Goal: Navigation & Orientation: Find specific page/section

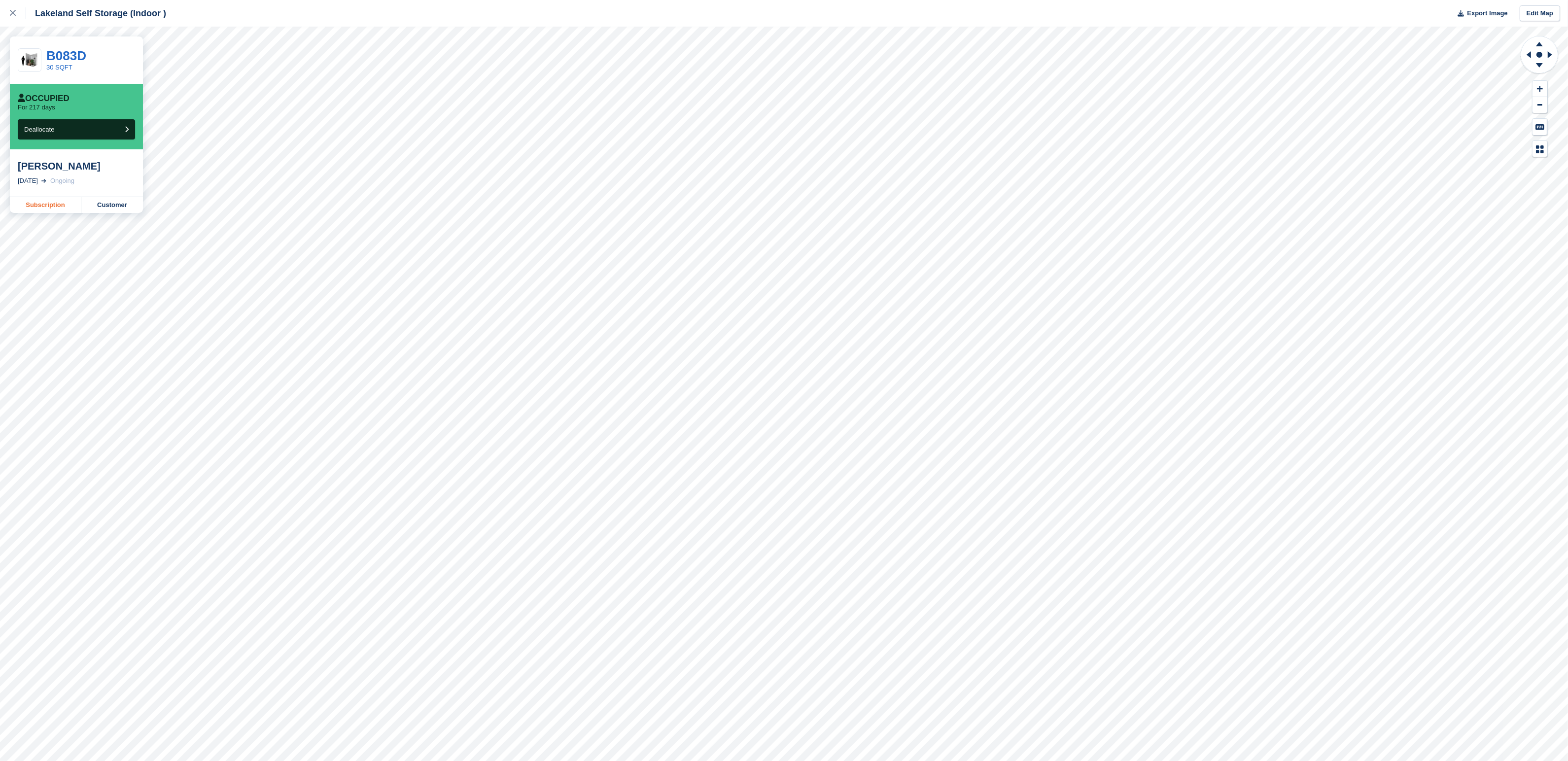
click at [37, 205] on link "Subscription" at bounding box center [46, 205] width 72 height 16
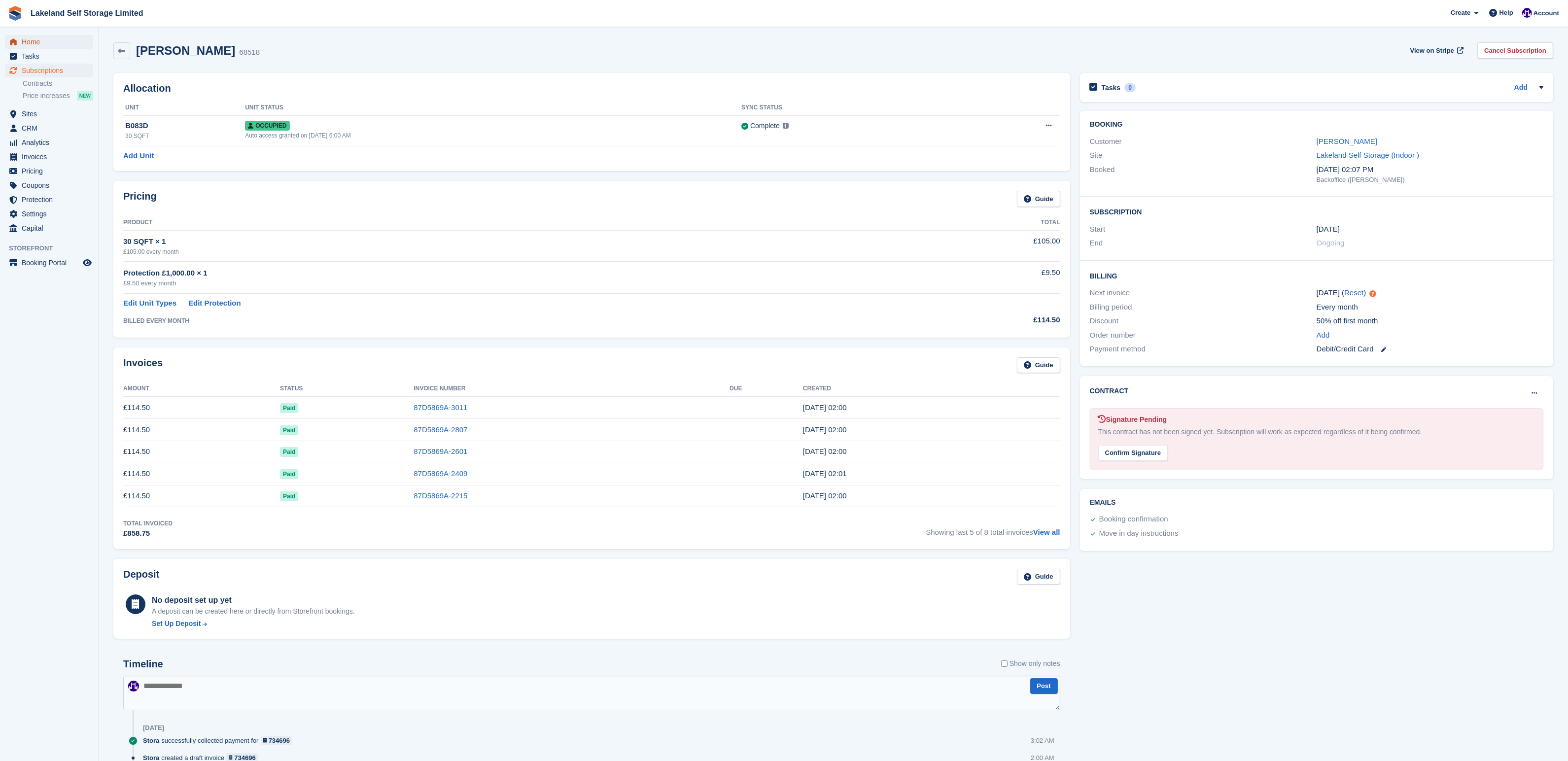
click at [31, 42] on span "Home" at bounding box center [51, 42] width 59 height 14
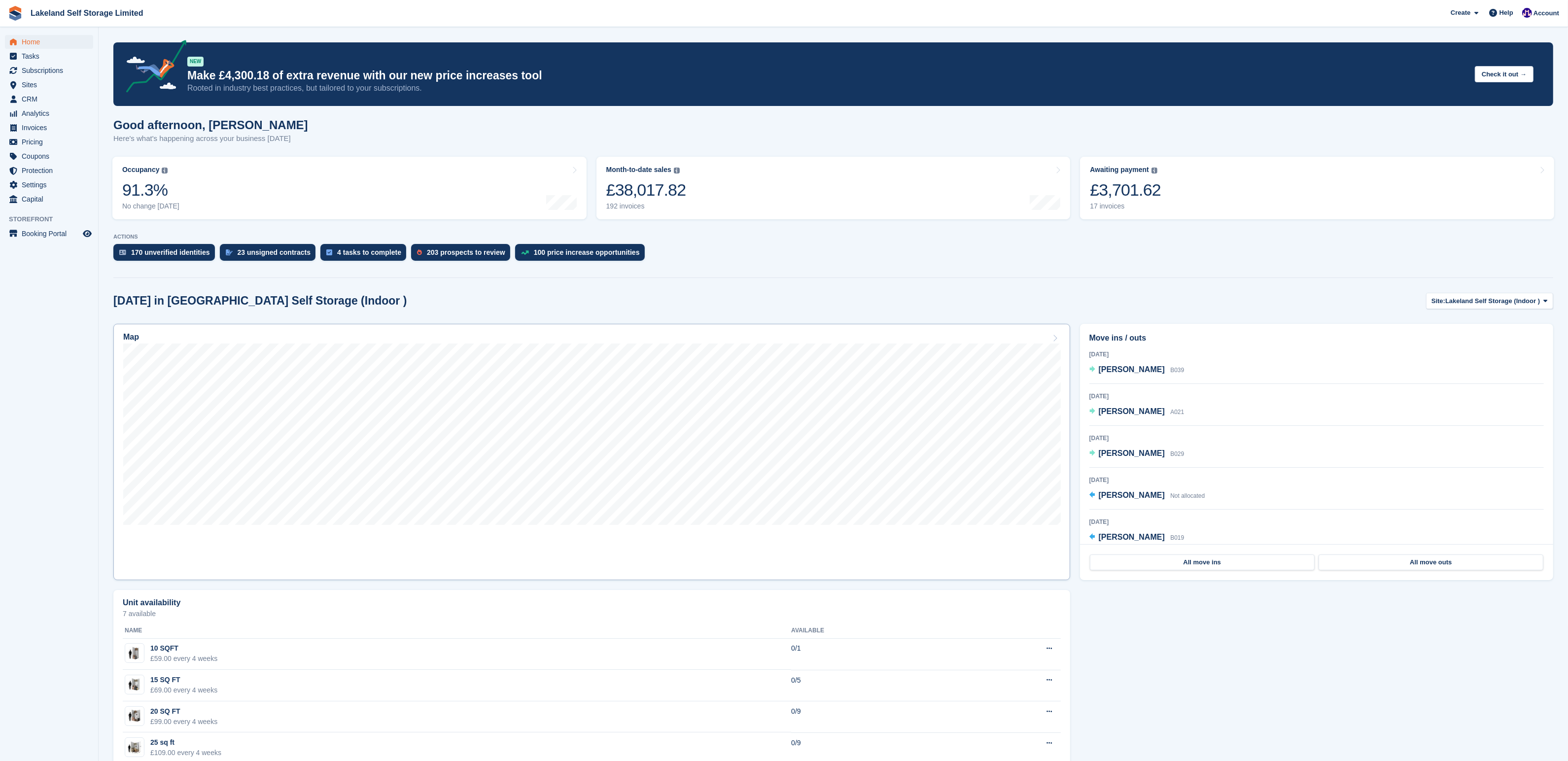
scroll to position [77, 0]
